Goal: Subscribe to service/newsletter

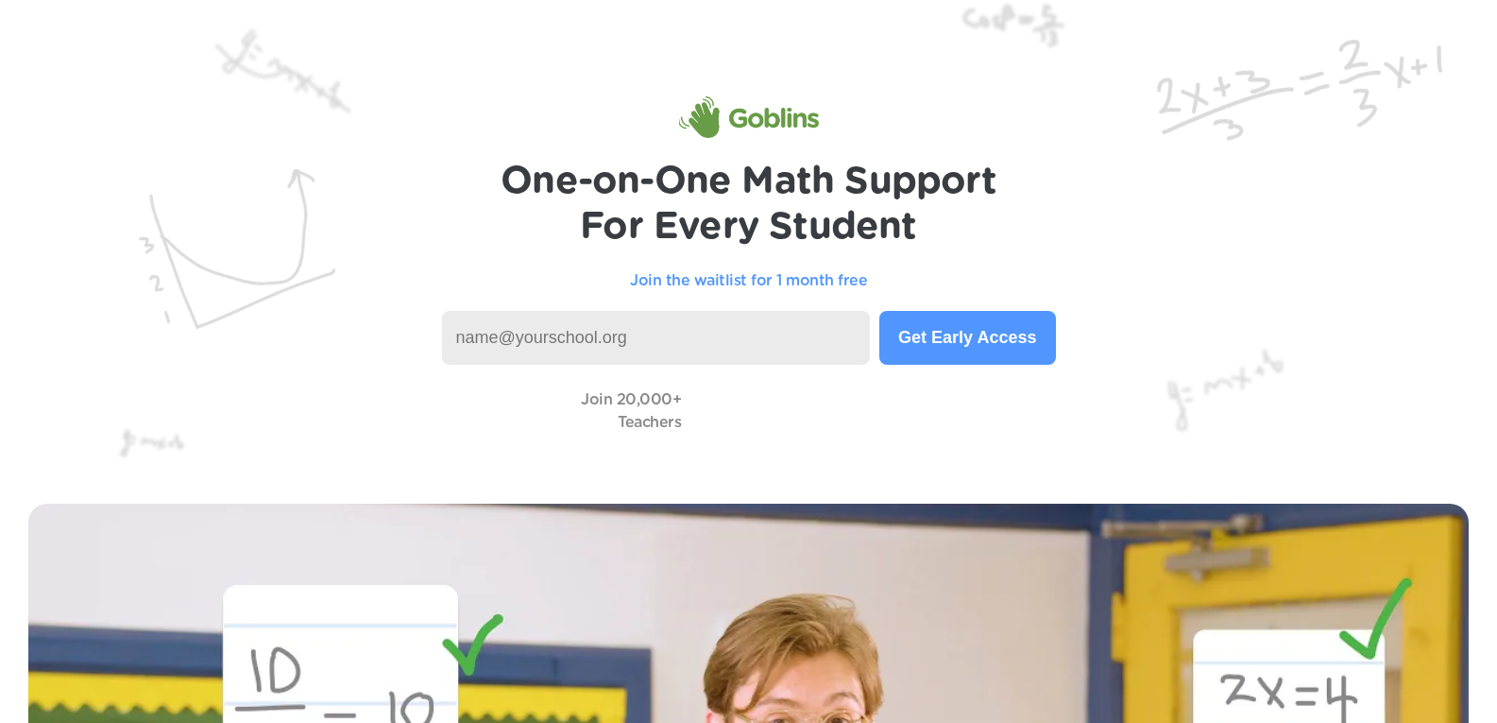
click at [1187, 289] on header "One-on-One Math Support For Every Student Join the waitlist for 1 month free Ge…" at bounding box center [748, 237] width 1497 height 475
click at [576, 333] on input at bounding box center [656, 338] width 429 height 54
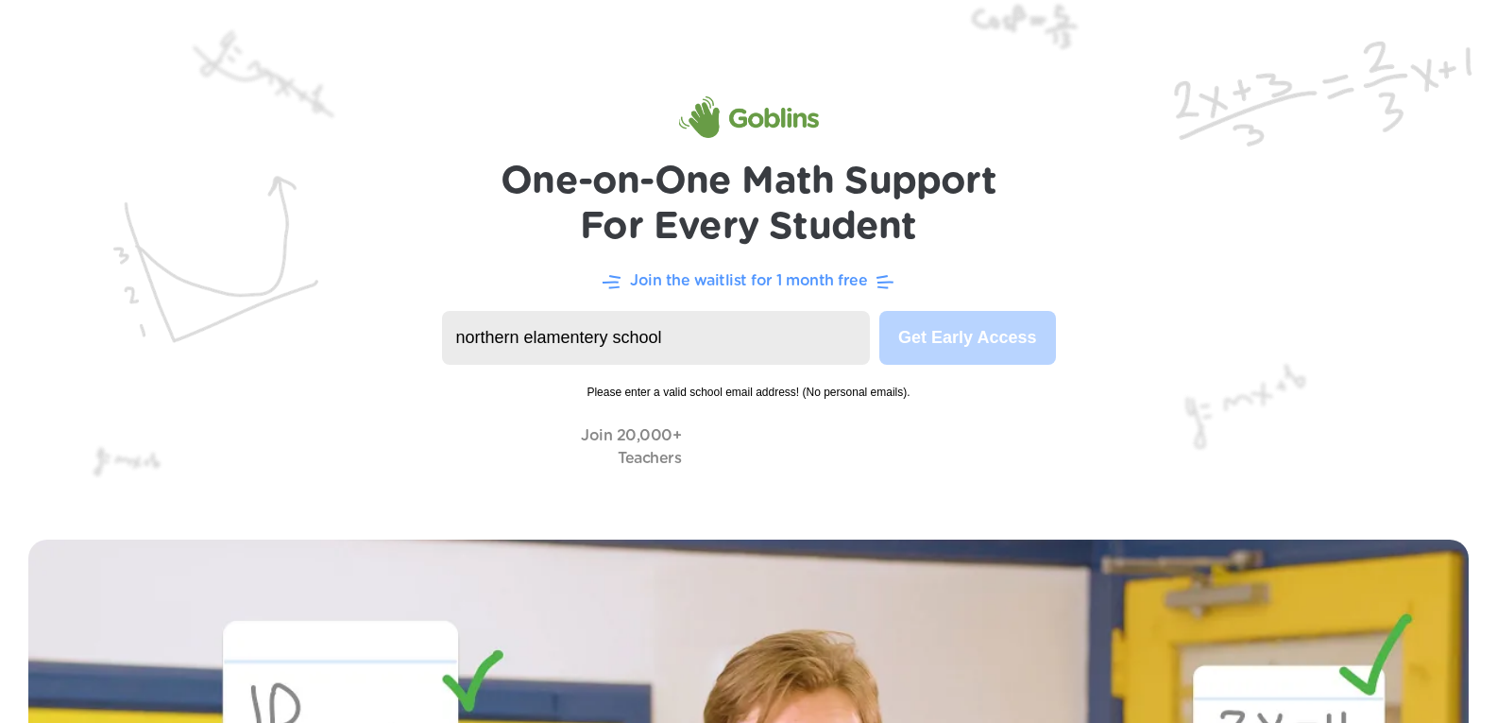
click at [686, 382] on span "Please enter a valid school email address! (No personal emails)." at bounding box center [749, 383] width 614 height 36
click at [611, 333] on input "northern elamentery school" at bounding box center [656, 338] width 429 height 54
drag, startPoint x: 618, startPoint y: 334, endPoint x: 626, endPoint y: 346, distance: 14.2
click at [625, 343] on input "northern elamentery school" at bounding box center [656, 338] width 429 height 54
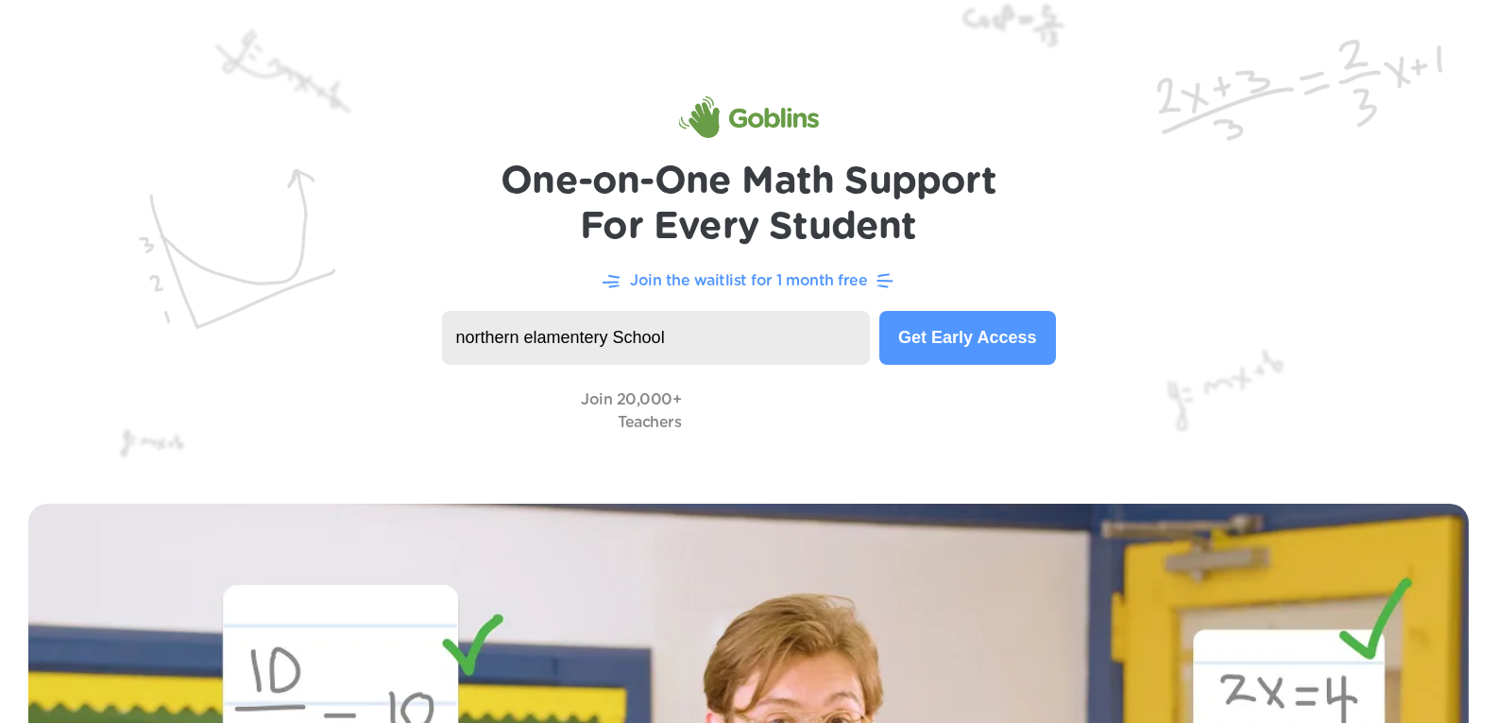
drag, startPoint x: 531, startPoint y: 334, endPoint x: 545, endPoint y: 331, distance: 14.7
click at [534, 334] on input "northern elamentery School" at bounding box center [656, 338] width 429 height 54
click at [468, 333] on input "northern [GEOGRAPHIC_DATA]" at bounding box center [656, 338] width 429 height 54
type input "[GEOGRAPHIC_DATA]"
click at [1006, 345] on button "Get Early Access" at bounding box center [967, 338] width 176 height 54
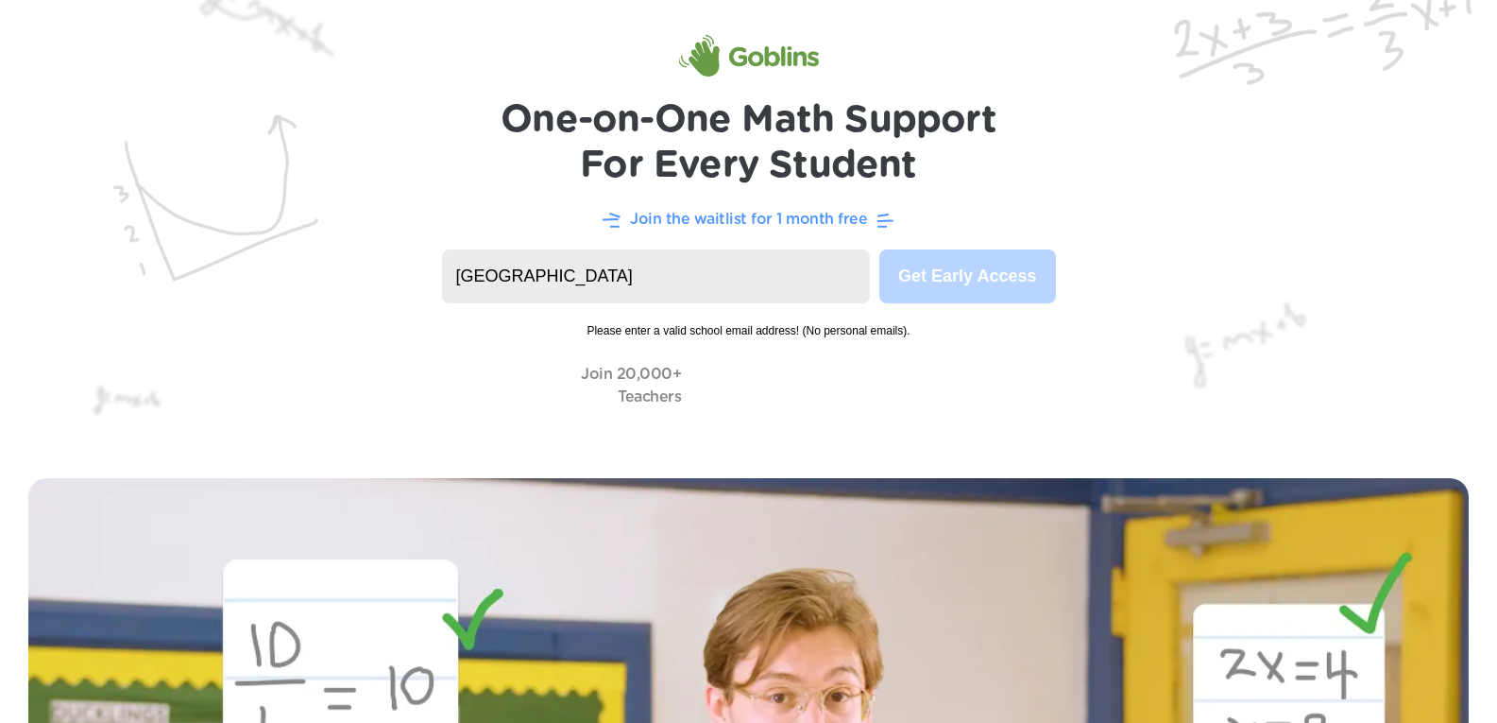
scroll to position [94, 0]
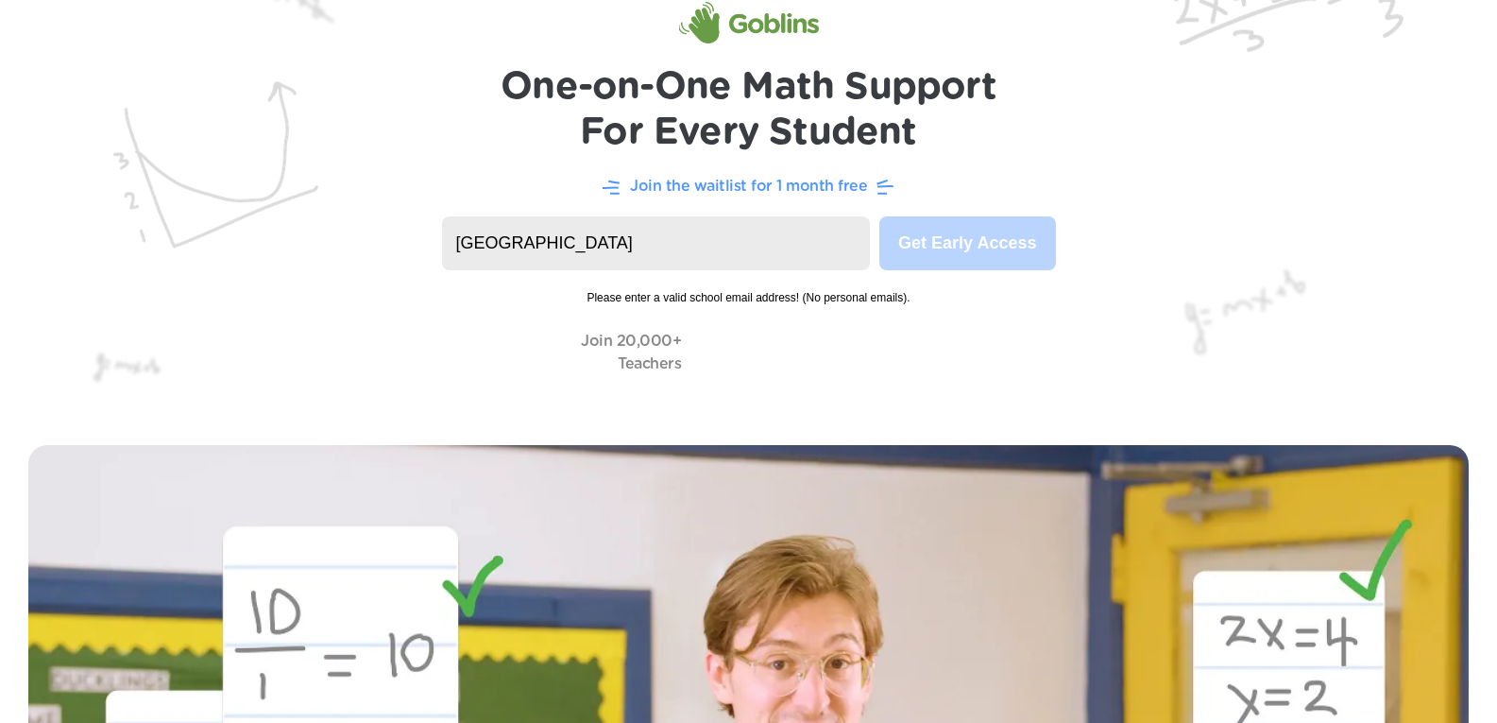
click at [782, 291] on span "Please enter a valid school email address! (No personal emails)." at bounding box center [749, 288] width 614 height 36
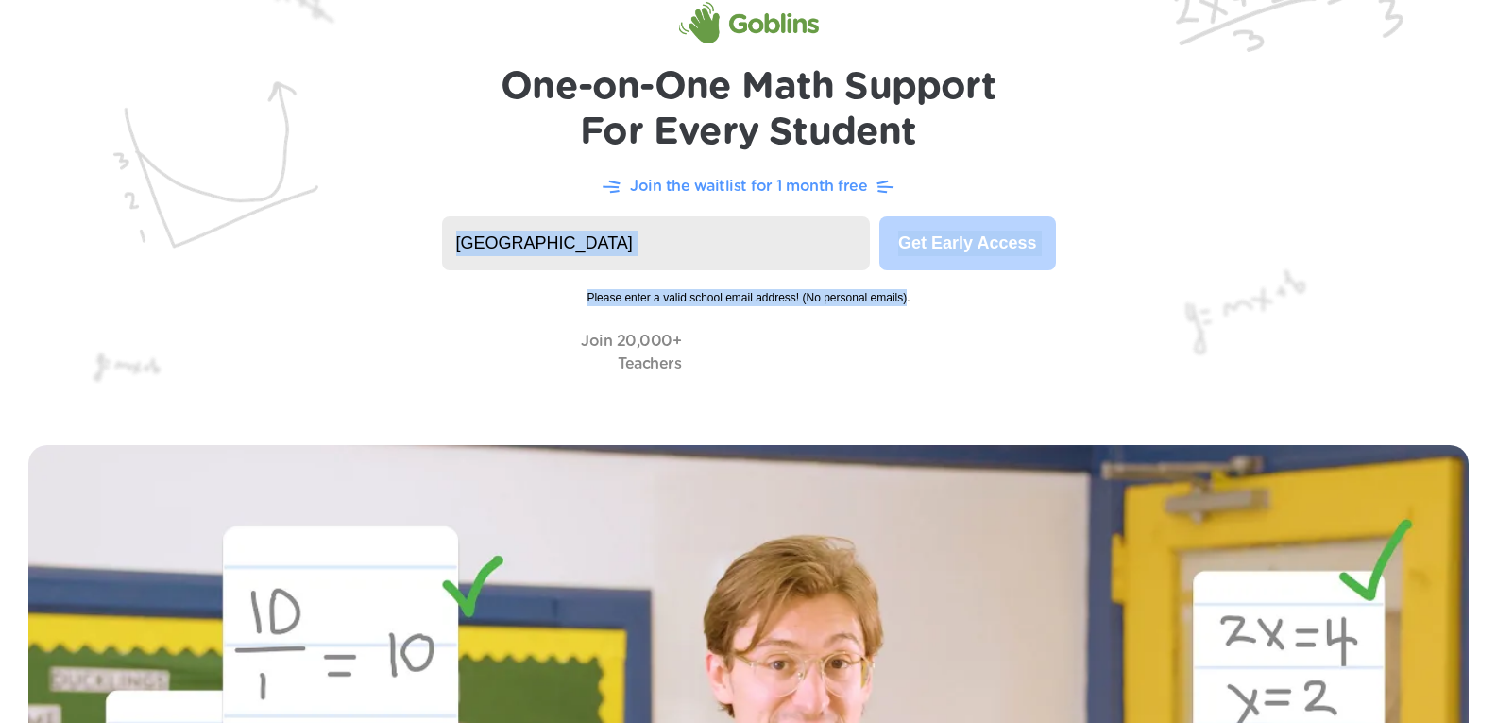
drag, startPoint x: 907, startPoint y: 296, endPoint x: 588, endPoint y: 259, distance: 321.4
click at [588, 259] on div "[GEOGRAPHIC_DATA] Get Early Access Please enter a valid school email address! (…" at bounding box center [749, 261] width 614 height 90
click at [506, 291] on span "Please enter a valid school email address! (No personal emails)." at bounding box center [749, 288] width 614 height 36
